Goal: Task Accomplishment & Management: Manage account settings

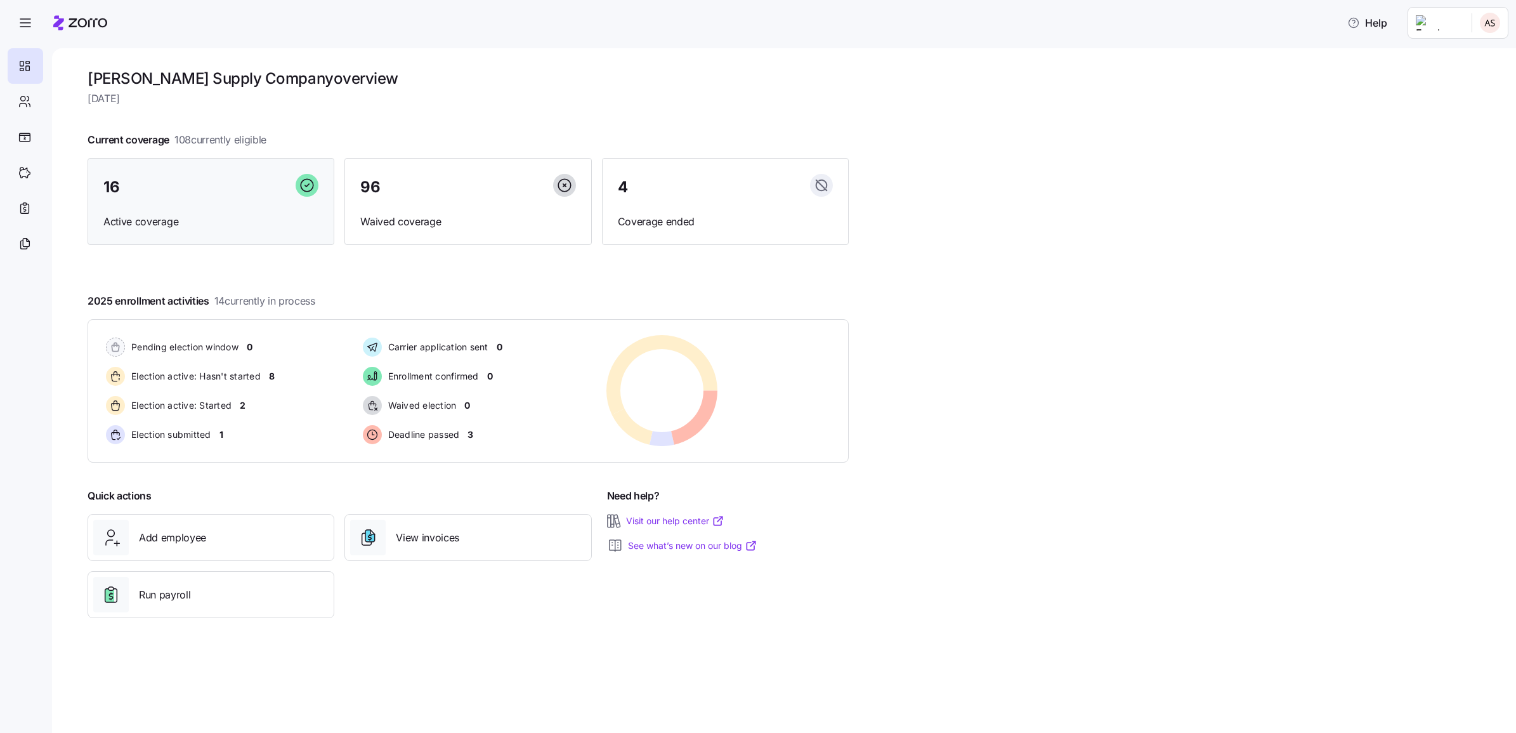
click at [195, 199] on div "16" at bounding box center [210, 187] width 215 height 27
